Goal: Navigation & Orientation: Find specific page/section

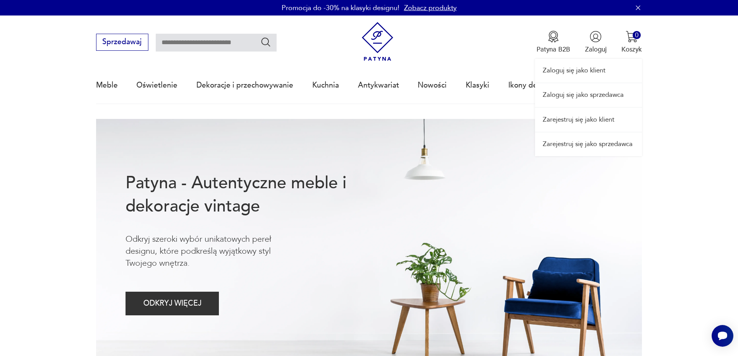
click at [591, 93] on link "Zaloguj się jako sprzedawca" at bounding box center [588, 95] width 107 height 24
click at [589, 90] on link "Zaloguj się jako sprzedawca" at bounding box center [588, 95] width 107 height 24
